Goal: Obtain resource: Obtain resource

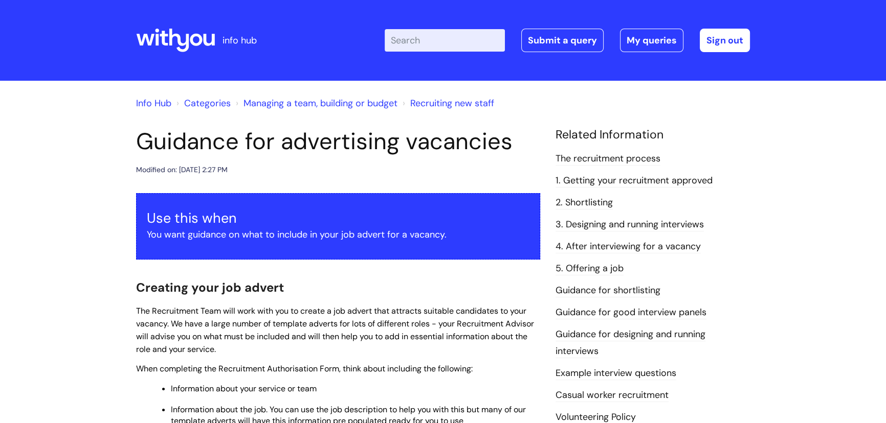
click at [415, 43] on input "Enter your search term here..." at bounding box center [445, 40] width 120 height 22
type input "forms"
click button "Search" at bounding box center [0, 0] width 0 height 0
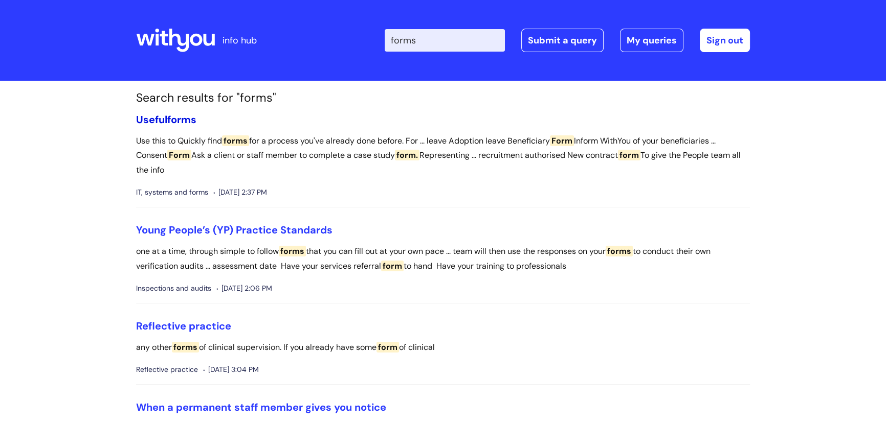
click at [194, 119] on span "forms" at bounding box center [181, 119] width 29 height 13
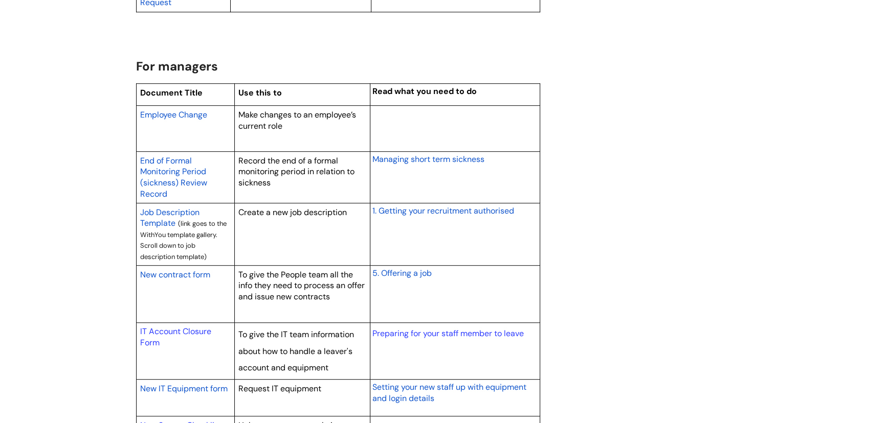
scroll to position [790, 0]
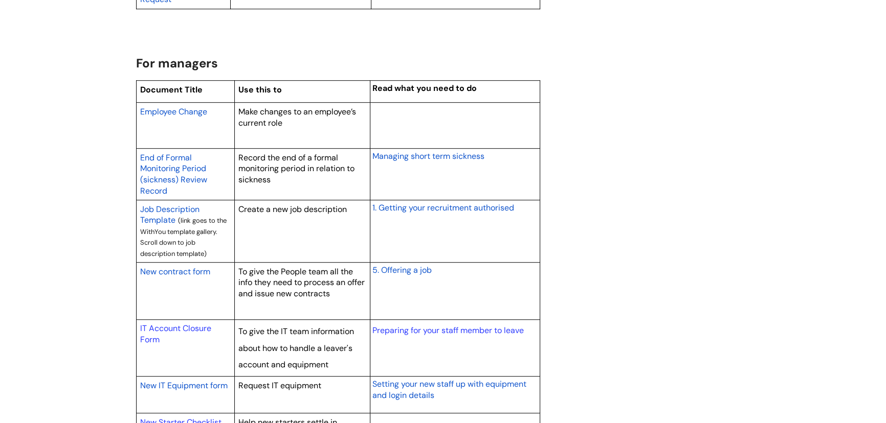
click at [191, 267] on span "New contract form" at bounding box center [175, 271] width 70 height 11
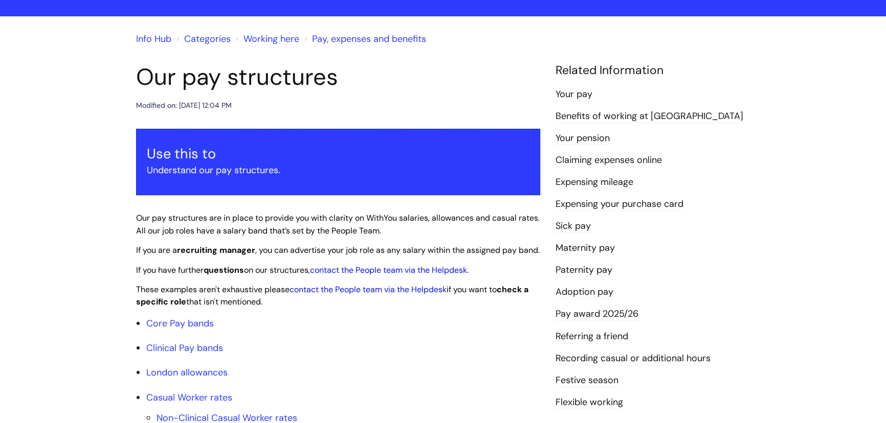
scroll to position [232, 0]
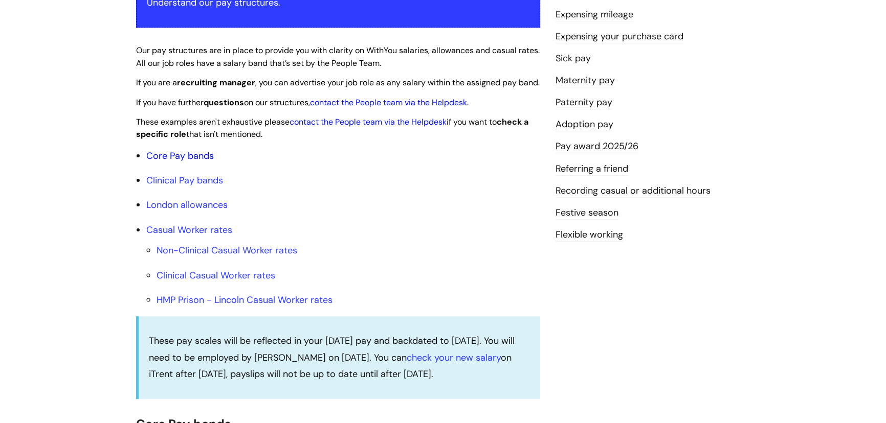
click at [180, 162] on link "Core Pay bands" at bounding box center [179, 156] width 67 height 12
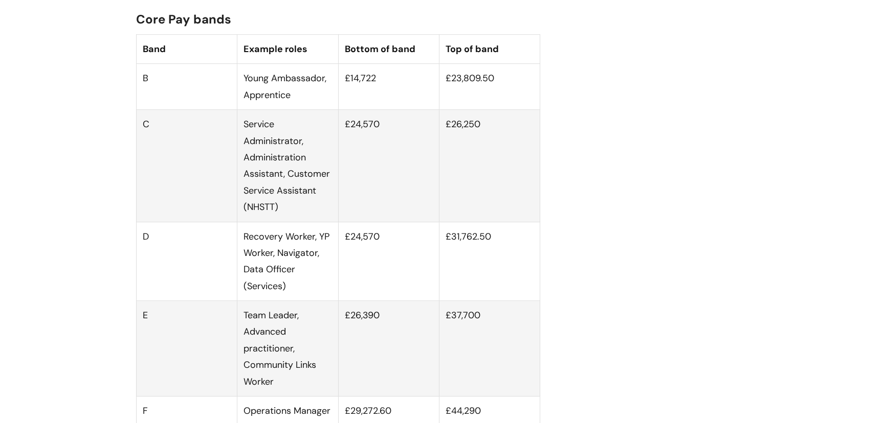
scroll to position [650, 0]
